Goal: Task Accomplishment & Management: Use online tool/utility

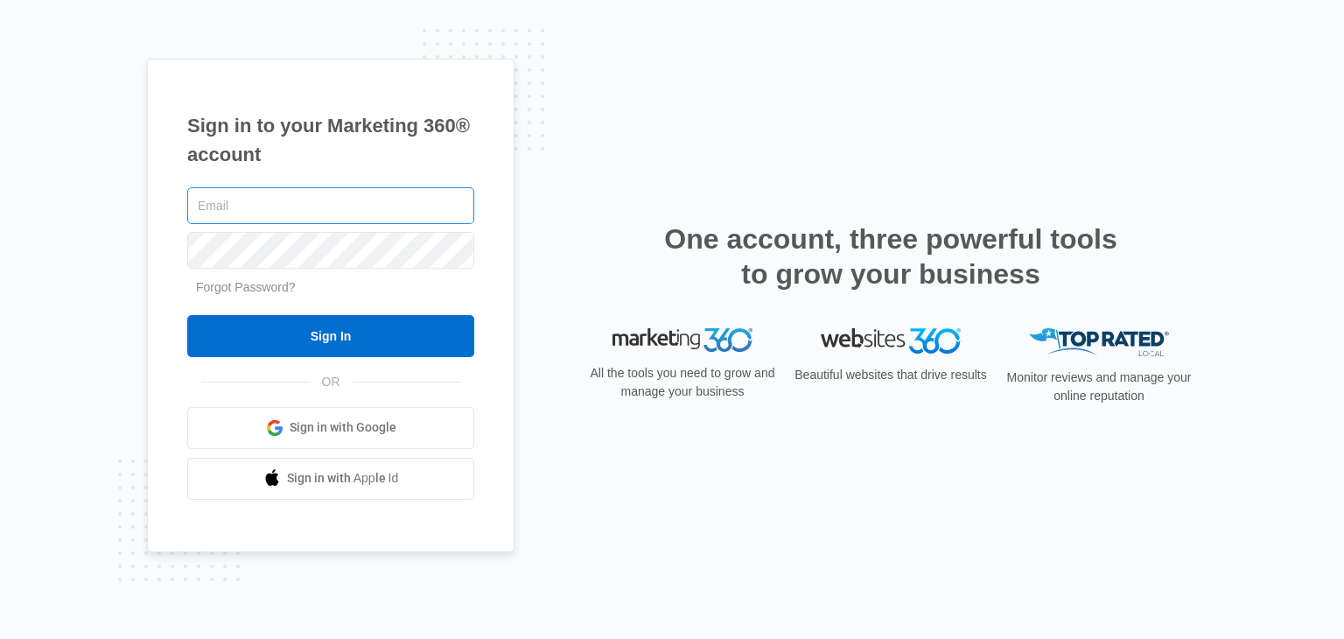
click at [347, 198] on input "text" at bounding box center [330, 205] width 287 height 37
type input "kcoyne@jg2companies.com"
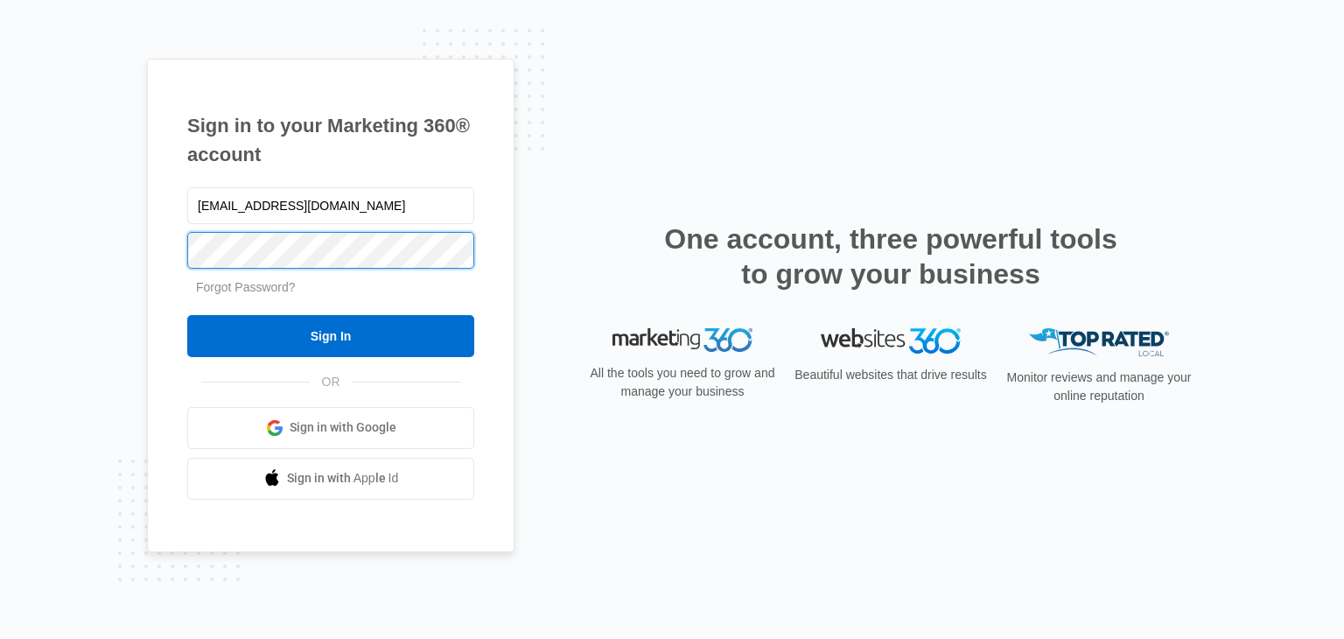
click at [187, 315] on input "Sign In" at bounding box center [330, 336] width 287 height 42
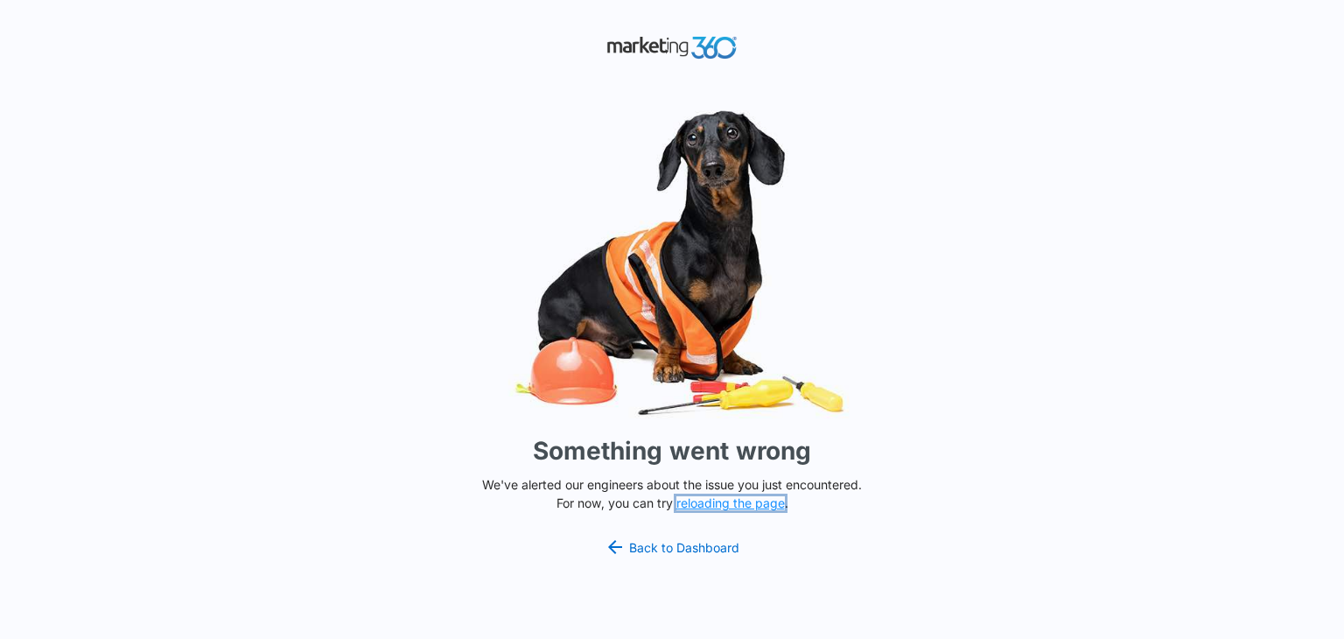
click at [729, 508] on button "reloading the page" at bounding box center [730, 503] width 109 height 14
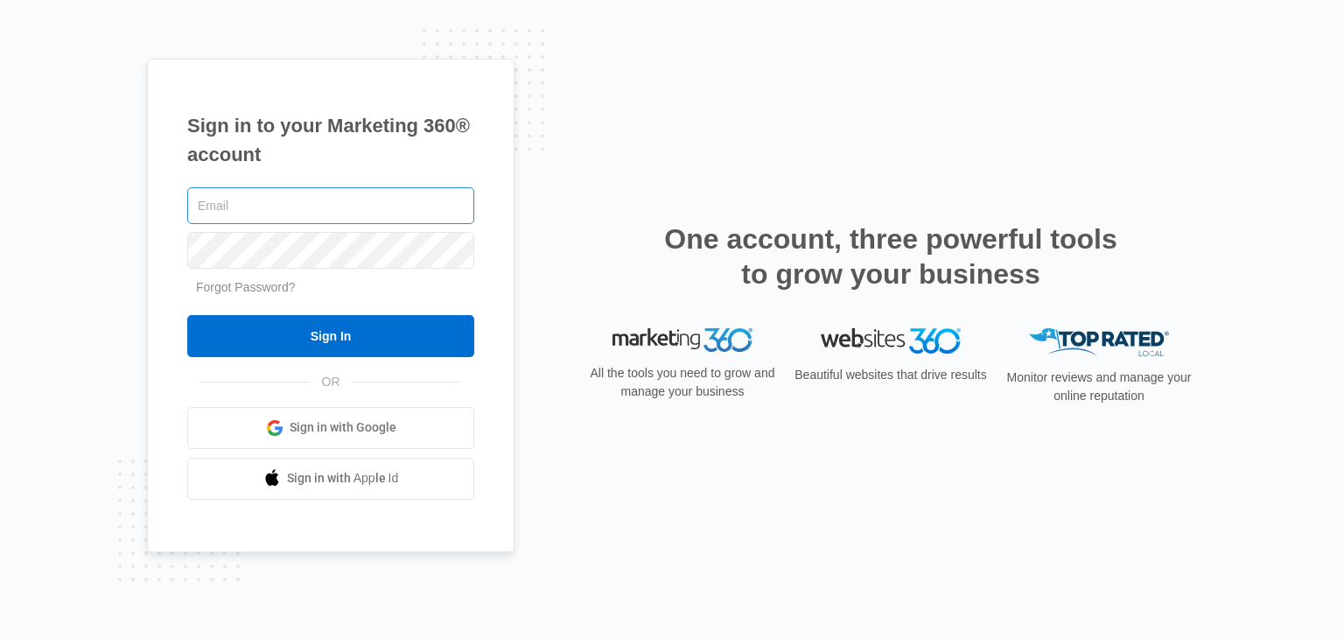
click at [332, 196] on input "text" at bounding box center [330, 205] width 287 height 37
type input "kcoyne@jg2companies.com"
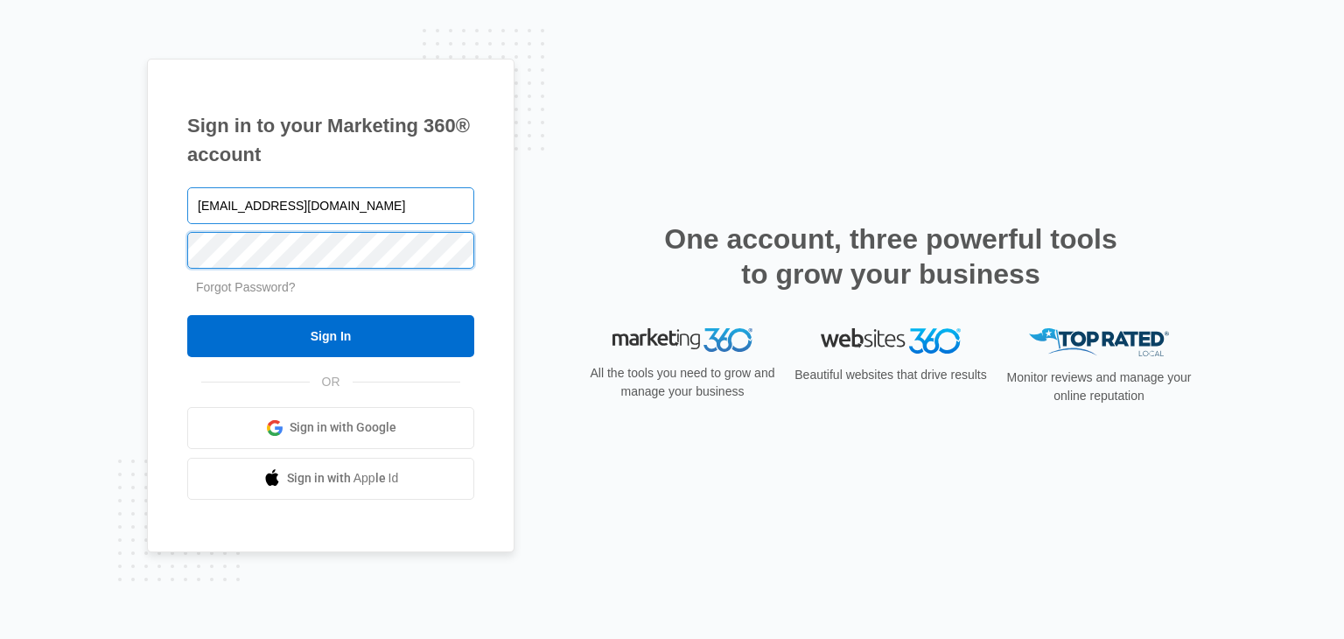
click at [187, 315] on input "Sign In" at bounding box center [330, 336] width 287 height 42
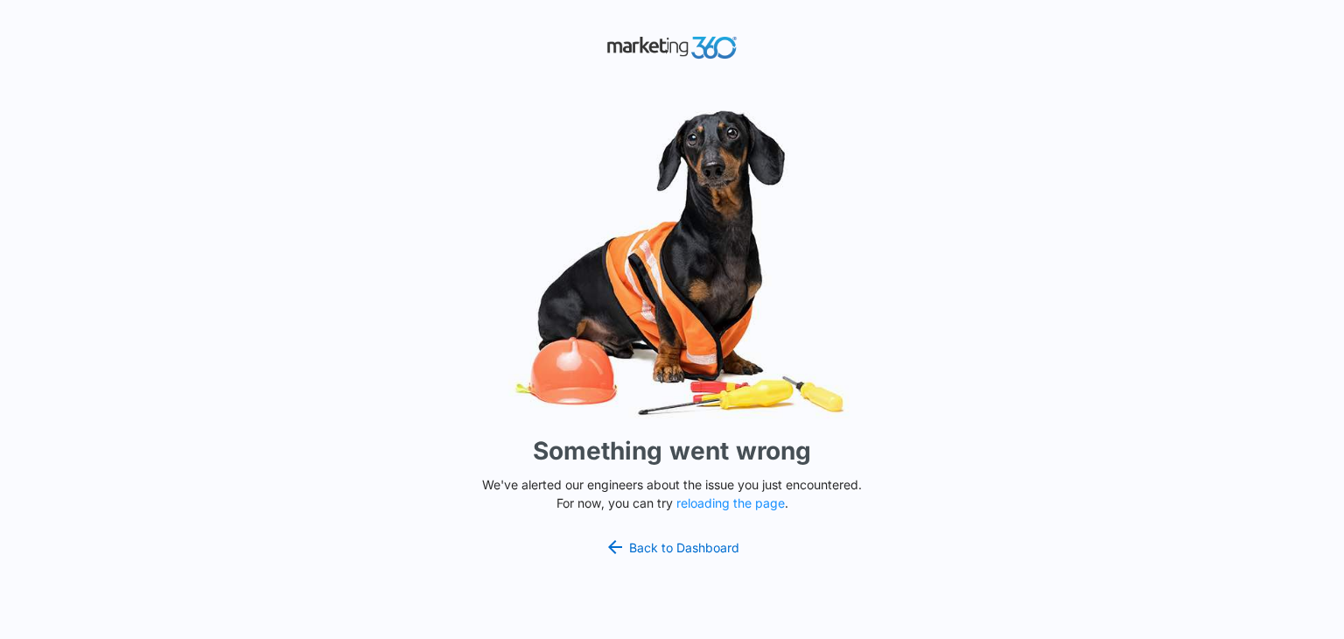
click at [742, 509] on p "We've alerted our engineers about the issue you just encountered. For now, you …" at bounding box center [672, 493] width 394 height 37
click at [739, 505] on button "reloading the page" at bounding box center [730, 503] width 109 height 14
